Goal: Transaction & Acquisition: Purchase product/service

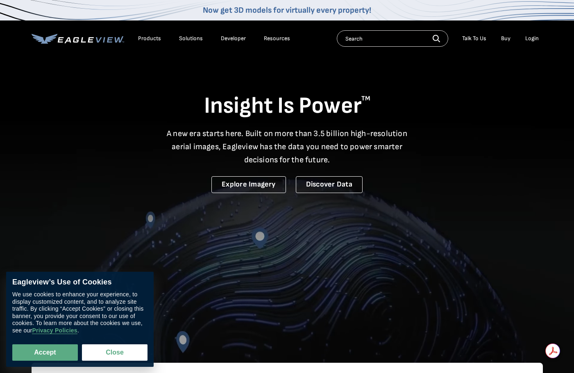
click at [537, 38] on div "Login" at bounding box center [532, 38] width 14 height 7
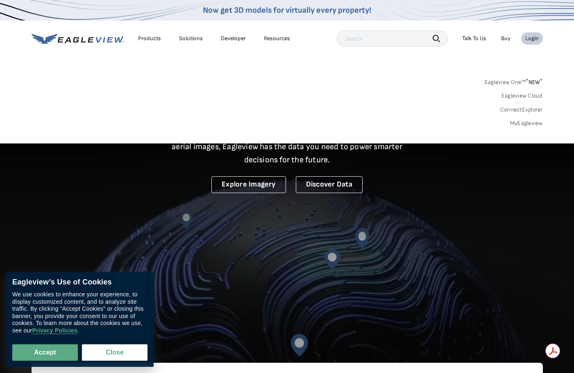
click at [527, 36] on div "Login" at bounding box center [532, 38] width 14 height 7
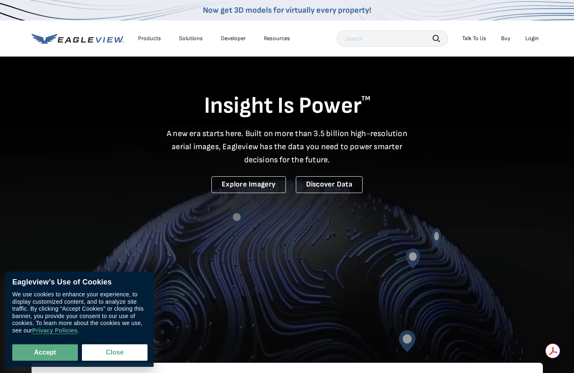
click at [532, 40] on div "Login" at bounding box center [532, 38] width 14 height 7
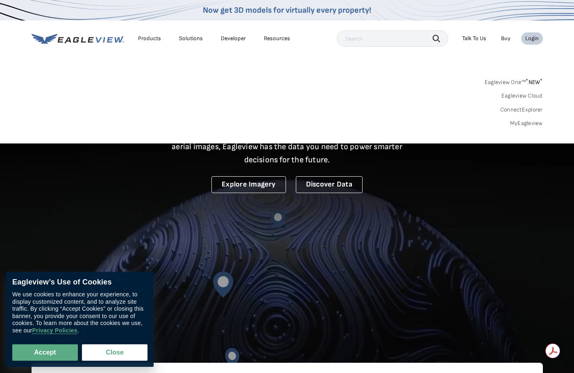
click at [532, 39] on div "Login" at bounding box center [532, 38] width 14 height 7
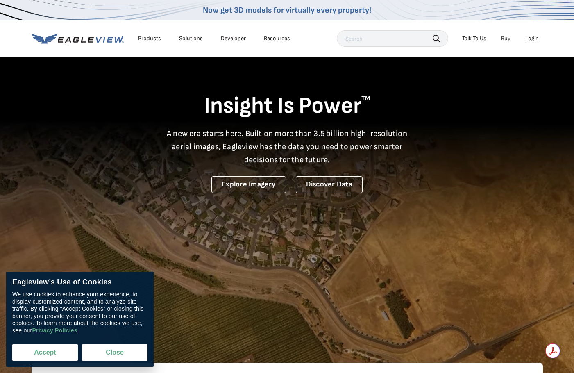
click at [59, 352] on button "Accept" at bounding box center [45, 352] width 66 height 16
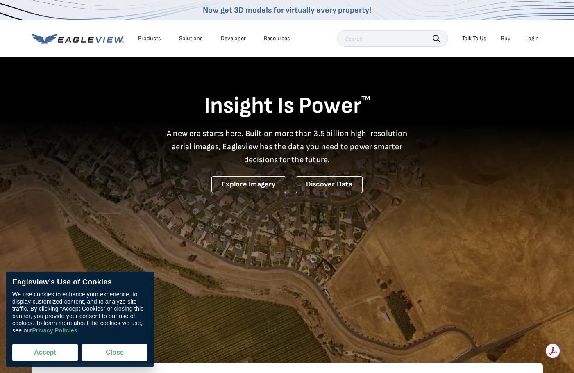
checkbox input "true"
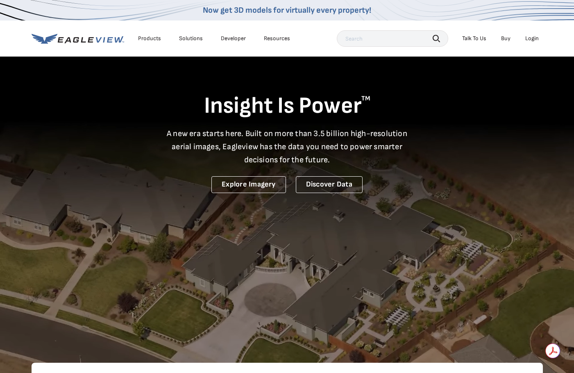
drag, startPoint x: 532, startPoint y: 33, endPoint x: 534, endPoint y: 39, distance: 5.9
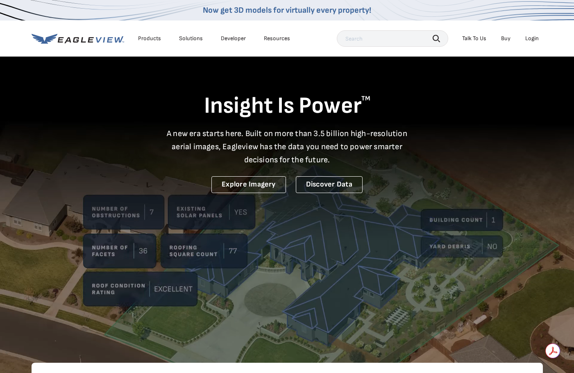
click at [533, 37] on li "Login" at bounding box center [532, 38] width 22 height 12
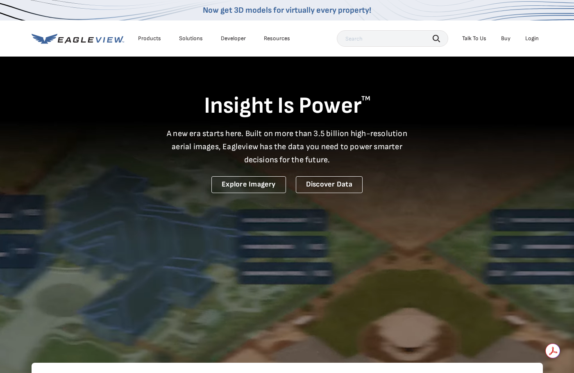
click at [535, 41] on div "Login" at bounding box center [532, 38] width 14 height 7
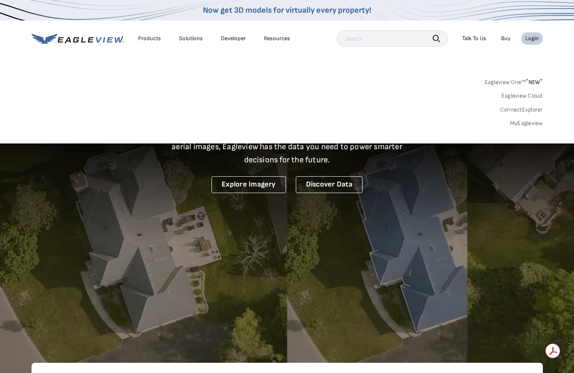
click at [527, 124] on link "MyEagleview" at bounding box center [526, 123] width 33 height 7
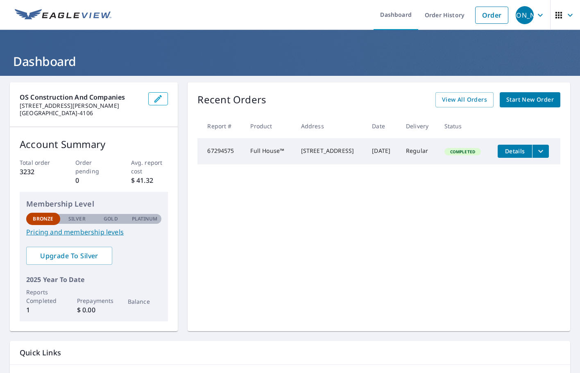
click at [537, 150] on icon "filesDropdownBtn-67294575" at bounding box center [541, 151] width 10 height 10
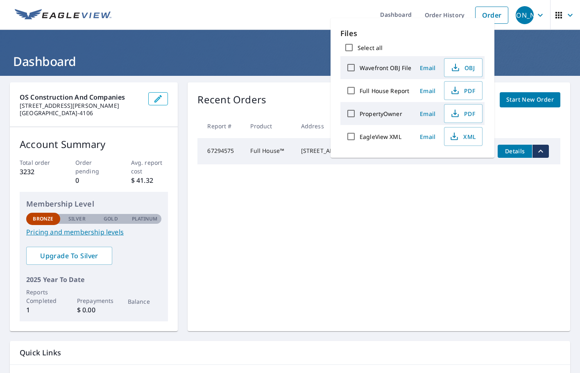
click at [296, 232] on div "Recent Orders View All Orders Start New Order Report # Product Address Date Del…" at bounding box center [379, 206] width 383 height 249
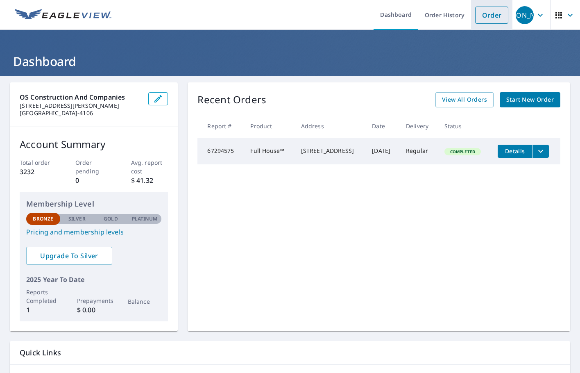
click at [499, 9] on link "Order" at bounding box center [491, 15] width 33 height 17
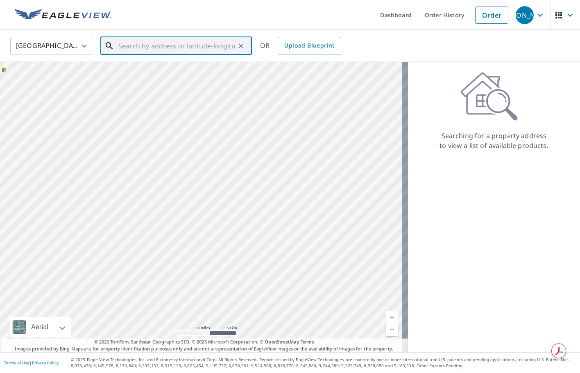
drag, startPoint x: 198, startPoint y: 51, endPoint x: 199, endPoint y: 47, distance: 4.4
click at [198, 50] on input "text" at bounding box center [176, 45] width 117 height 23
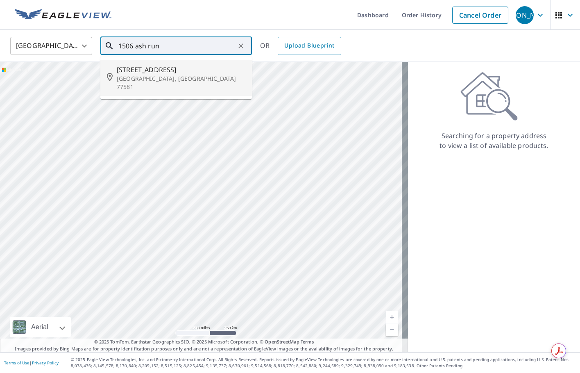
click at [171, 76] on p "Pearland, TX 77581" at bounding box center [181, 83] width 129 height 16
type input "1506 Ash Run Ct Pearland, TX 77581"
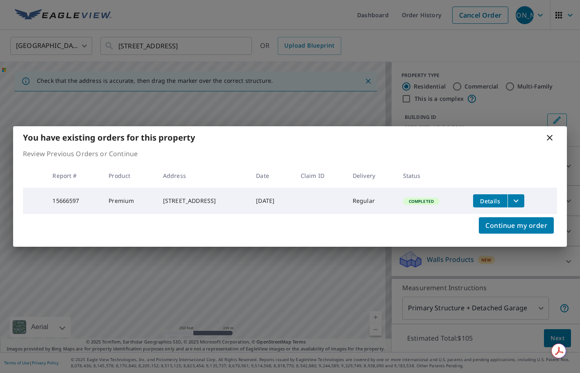
click at [518, 200] on icon "filesDropdownBtn-15666597" at bounding box center [517, 201] width 10 height 10
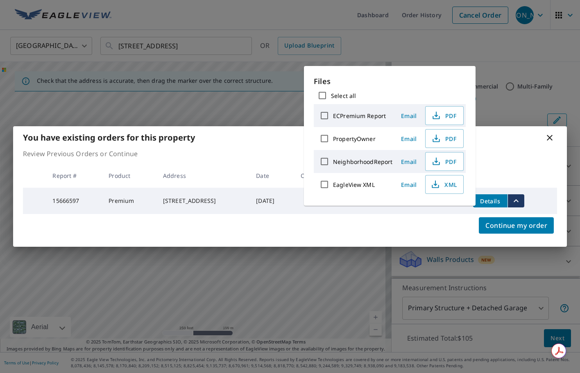
click at [494, 135] on div "You have existing orders for this property" at bounding box center [290, 137] width 554 height 23
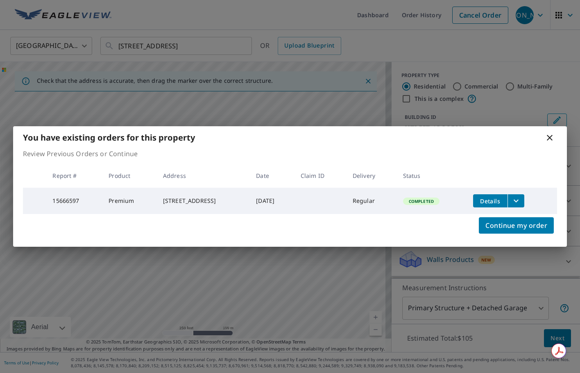
click at [551, 134] on icon at bounding box center [550, 138] width 10 height 10
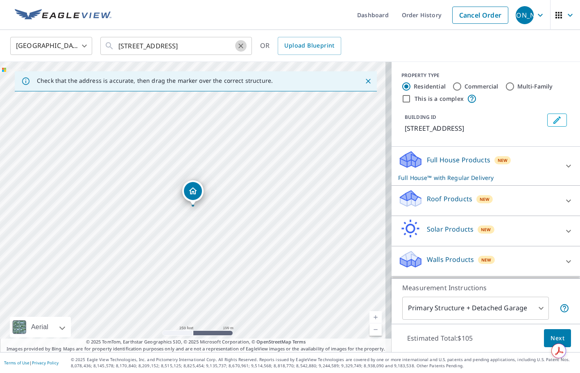
click at [241, 46] on icon "Clear" at bounding box center [241, 45] width 5 height 5
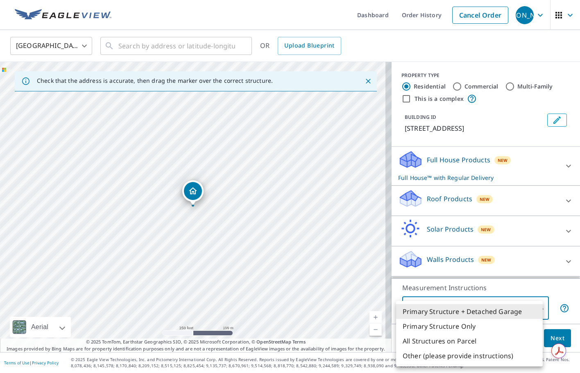
click at [519, 307] on body "JO JO Dashboard Order History Cancel Order JO United States US ​ ​ OR Upload Bl…" at bounding box center [290, 186] width 580 height 373
click at [550, 282] on div at bounding box center [290, 186] width 580 height 373
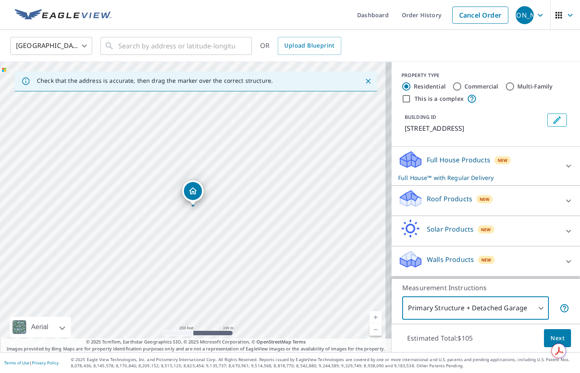
click at [564, 200] on icon at bounding box center [569, 201] width 10 height 10
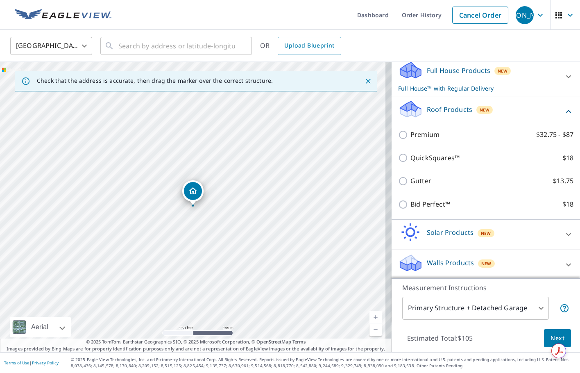
scroll to position [91, 0]
